Goal: Task Accomplishment & Management: Manage account settings

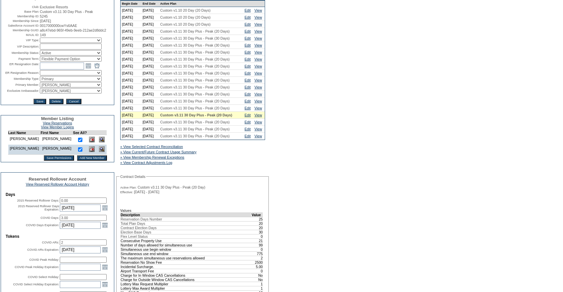
scroll to position [76, 0]
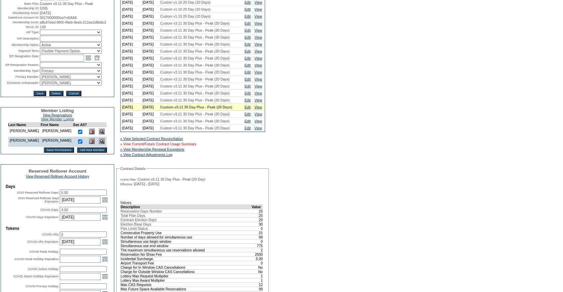
click at [193, 146] on link "» View Current/Future Contract Usage Summary" at bounding box center [158, 144] width 76 height 4
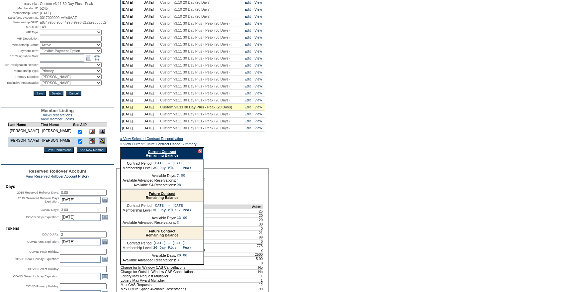
click at [171, 154] on link "Current Contract" at bounding box center [162, 152] width 28 height 4
click at [250, 102] on link "Edit" at bounding box center [248, 100] width 6 height 4
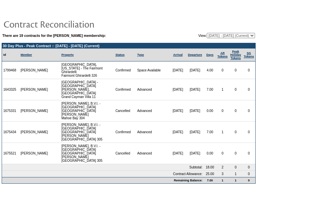
click at [214, 38] on select "[DATE] - [DATE] [DATE] - [DATE] [DATE] - [DATE] [DATE] - [DATE] [DATE] - [DATE]…" at bounding box center [231, 35] width 48 height 5
select select "121352"
click at [207, 33] on select "[DATE] - [DATE] [DATE] - [DATE] [DATE] - [DATE] [DATE] - [DATE] [DATE] - [DATE]…" at bounding box center [231, 35] width 48 height 5
